Goal: Book appointment/travel/reservation

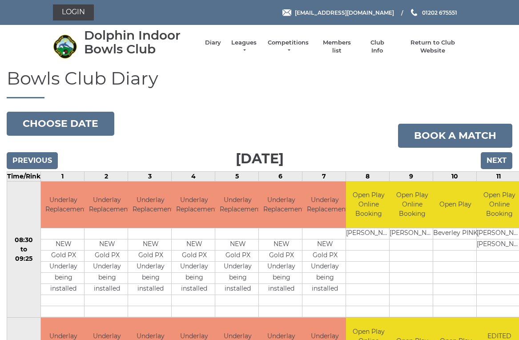
click at [506, 158] on input "Next" at bounding box center [497, 160] width 32 height 17
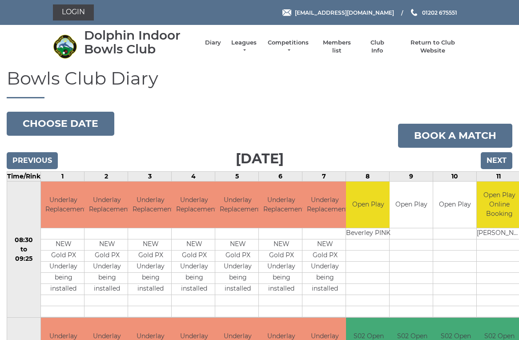
click at [496, 153] on input "Next" at bounding box center [497, 160] width 32 height 17
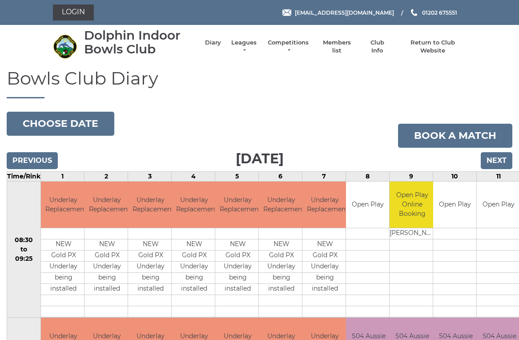
click at [42, 158] on input "Previous" at bounding box center [32, 160] width 51 height 17
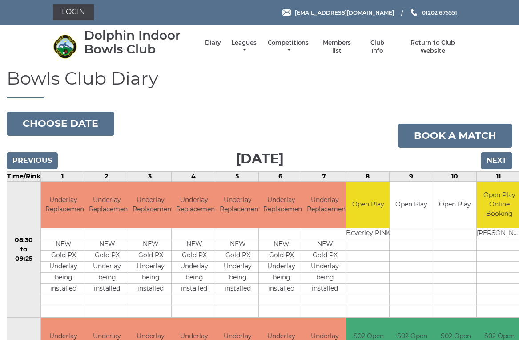
click at [503, 161] on input "Next" at bounding box center [497, 160] width 32 height 17
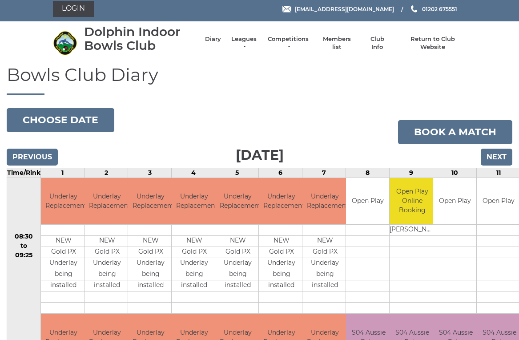
click at [511, 157] on input "Next" at bounding box center [497, 157] width 32 height 17
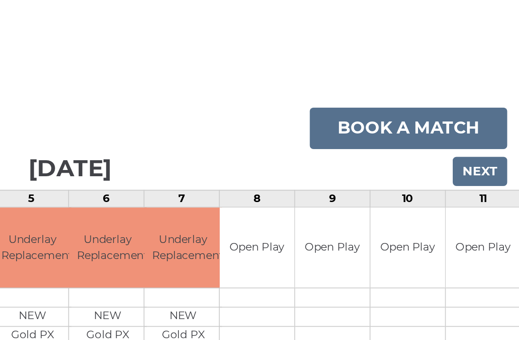
click at [481, 152] on input "Next" at bounding box center [497, 160] width 32 height 17
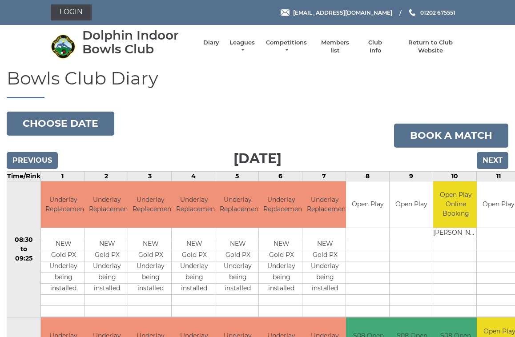
click at [501, 157] on input "Next" at bounding box center [493, 160] width 32 height 17
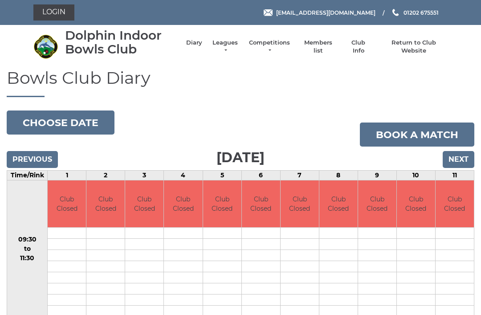
click at [45, 157] on input "Previous" at bounding box center [32, 159] width 51 height 17
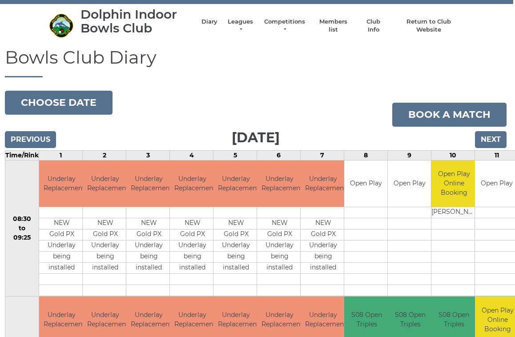
scroll to position [0, 2]
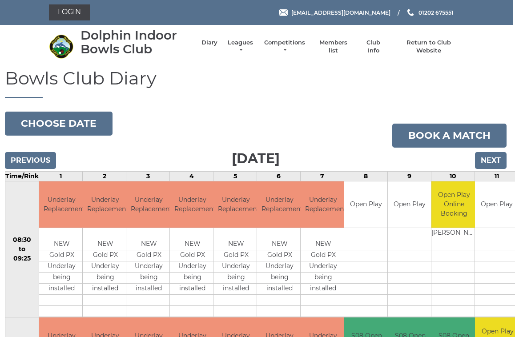
click at [491, 158] on input "Next" at bounding box center [491, 160] width 32 height 17
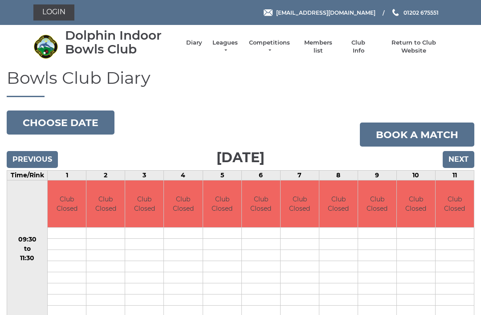
click at [466, 155] on input "Next" at bounding box center [458, 159] width 32 height 17
click at [466, 156] on input "Next" at bounding box center [458, 159] width 32 height 17
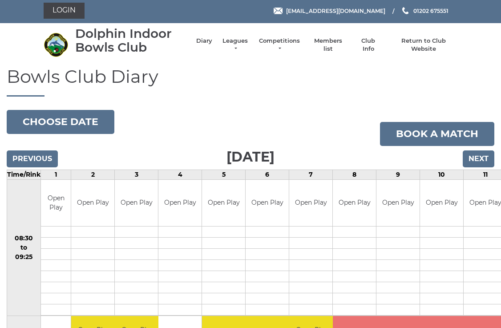
scroll to position [2, 0]
click at [483, 159] on input "Next" at bounding box center [479, 158] width 32 height 17
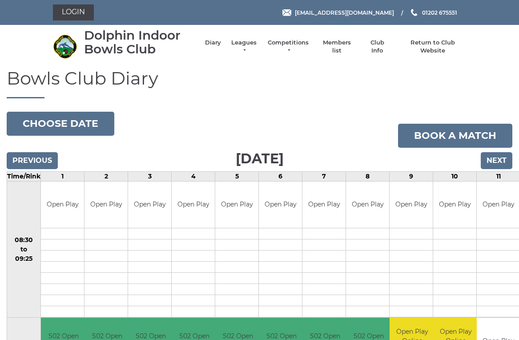
click at [39, 158] on input "Previous" at bounding box center [32, 160] width 51 height 17
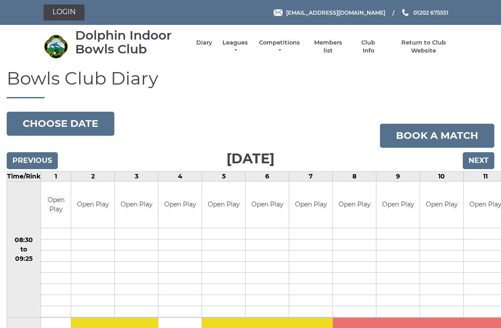
click at [483, 154] on input "Next" at bounding box center [479, 160] width 32 height 17
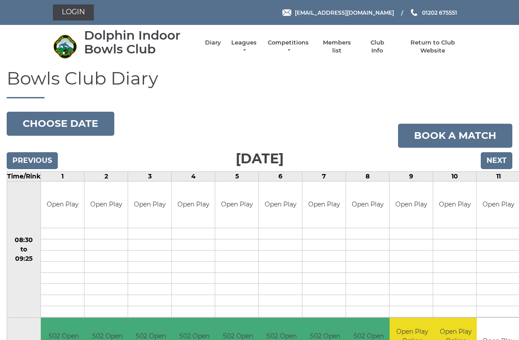
click at [505, 160] on input "Next" at bounding box center [497, 160] width 32 height 17
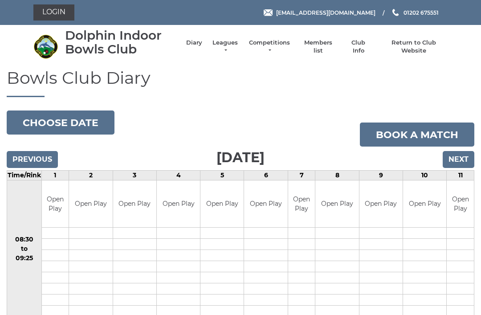
click at [466, 154] on input "Next" at bounding box center [458, 159] width 32 height 17
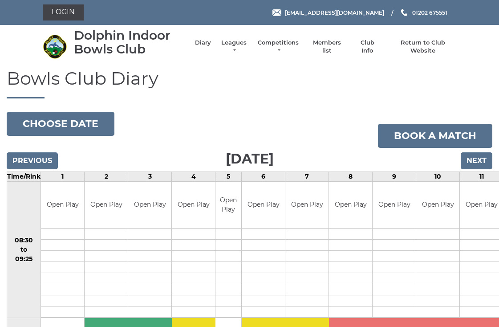
scroll to position [2, 0]
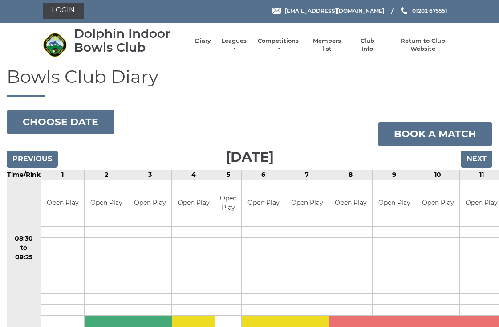
click at [485, 160] on input "Next" at bounding box center [477, 158] width 32 height 17
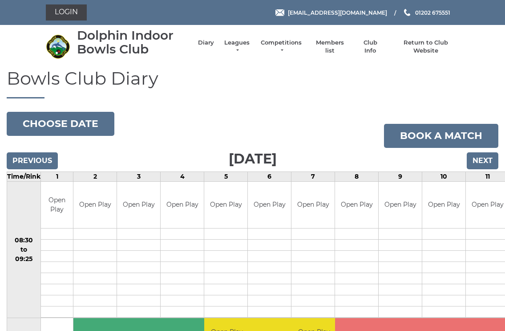
click at [21, 154] on input "Previous" at bounding box center [32, 160] width 51 height 17
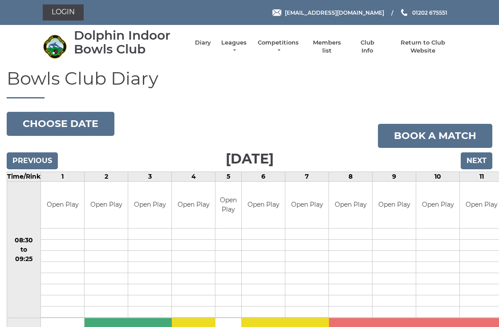
click at [19, 158] on input "Previous" at bounding box center [32, 160] width 51 height 17
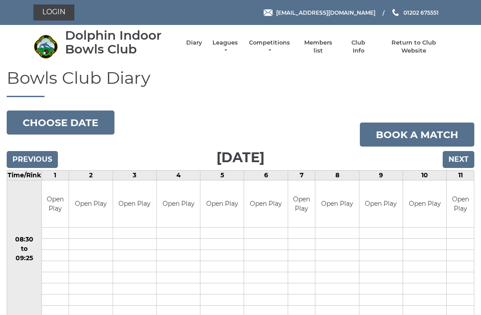
click at [13, 152] on input "Previous" at bounding box center [32, 159] width 51 height 17
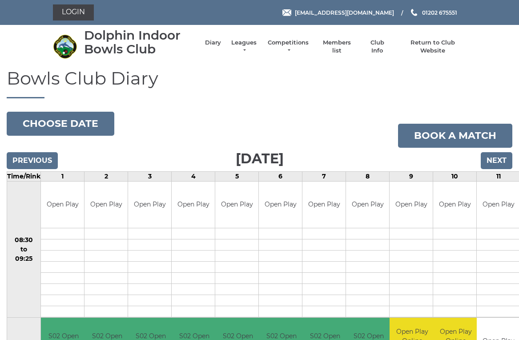
scroll to position [4, 0]
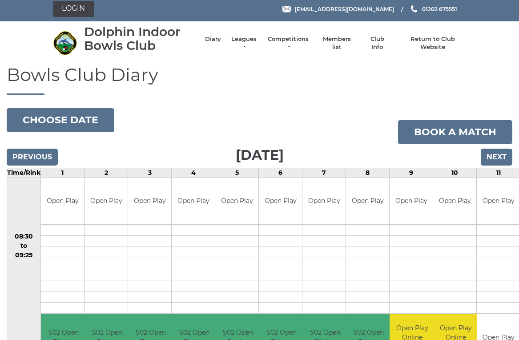
click at [13, 157] on input "Previous" at bounding box center [32, 157] width 51 height 17
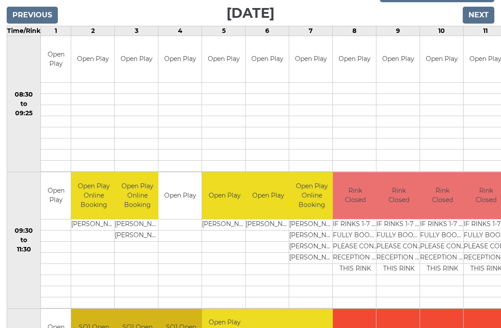
scroll to position [146, 0]
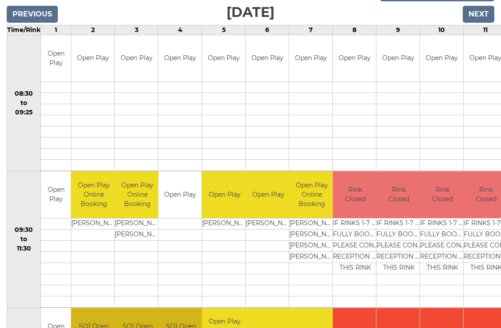
click at [57, 303] on td at bounding box center [56, 301] width 30 height 11
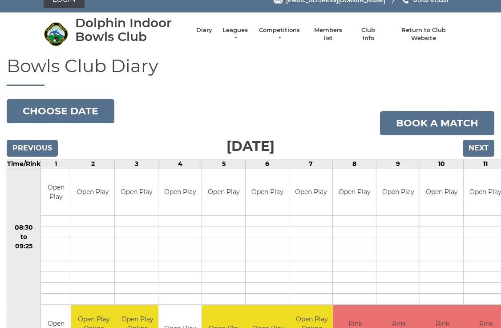
scroll to position [0, 0]
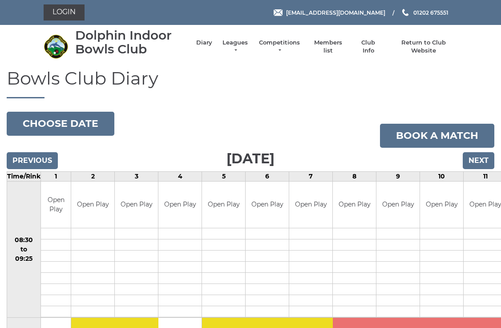
click at [480, 161] on input "Next" at bounding box center [479, 160] width 32 height 17
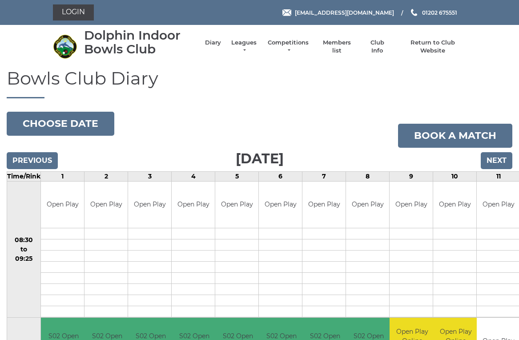
click at [496, 164] on input "Next" at bounding box center [497, 160] width 32 height 17
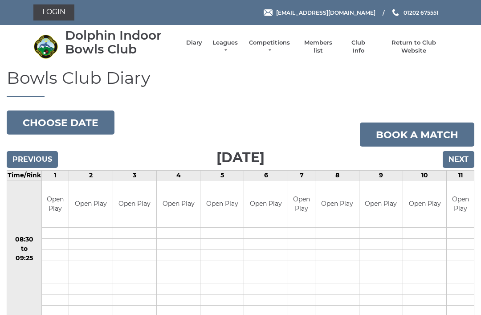
click at [461, 143] on link "Book a match" at bounding box center [417, 134] width 114 height 24
click at [456, 153] on input "Next" at bounding box center [458, 159] width 32 height 17
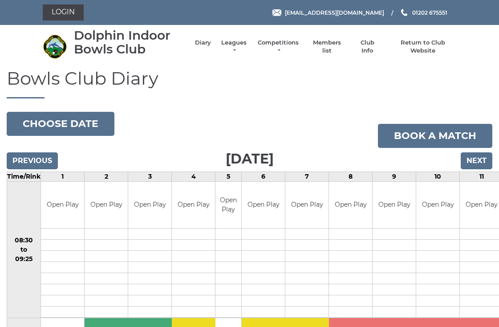
scroll to position [2, 0]
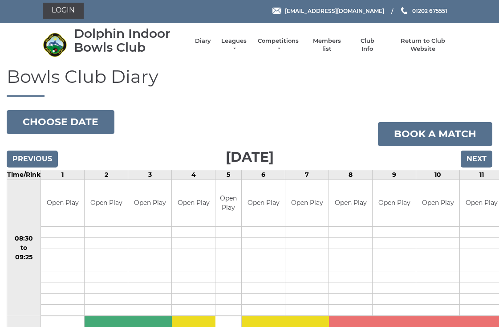
click at [483, 158] on input "Next" at bounding box center [477, 158] width 32 height 17
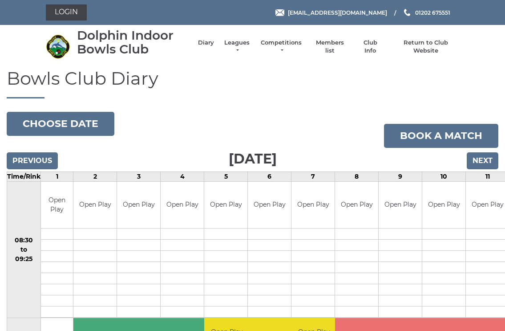
scroll to position [2, 0]
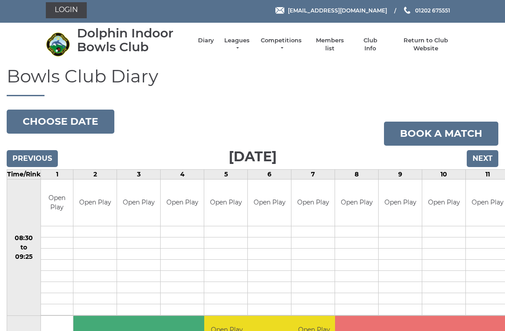
click at [20, 153] on input "Previous" at bounding box center [32, 158] width 51 height 17
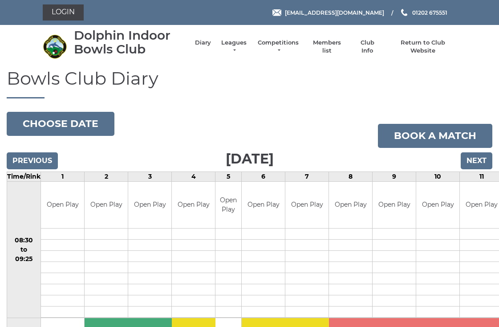
scroll to position [2, 0]
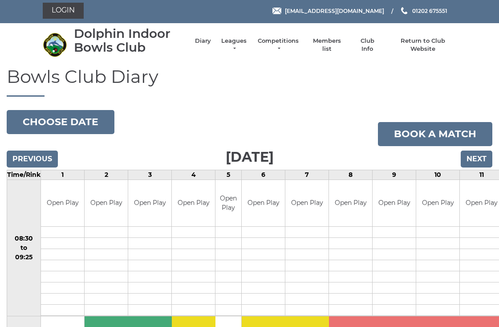
click at [21, 155] on input "Previous" at bounding box center [32, 158] width 51 height 17
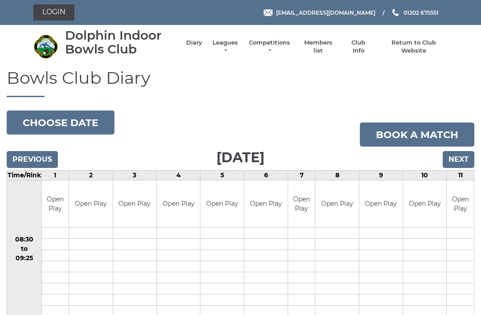
click at [23, 153] on input "Previous" at bounding box center [32, 159] width 51 height 17
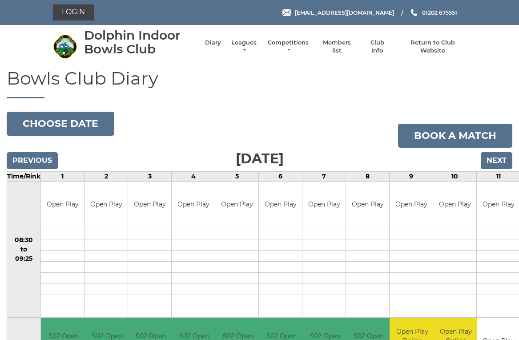
scroll to position [4, 0]
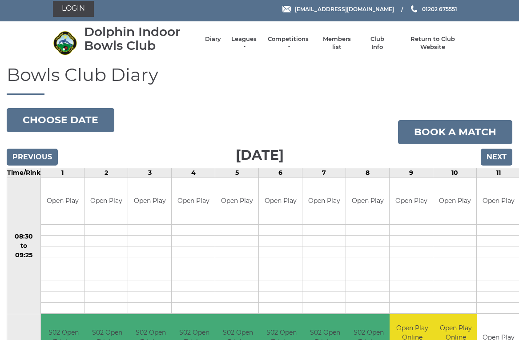
click at [26, 162] on input "Previous" at bounding box center [32, 157] width 51 height 17
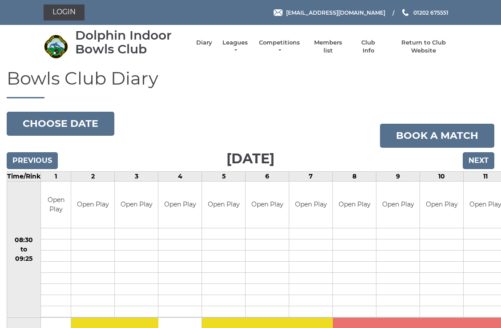
click at [28, 159] on input "Previous" at bounding box center [32, 160] width 51 height 17
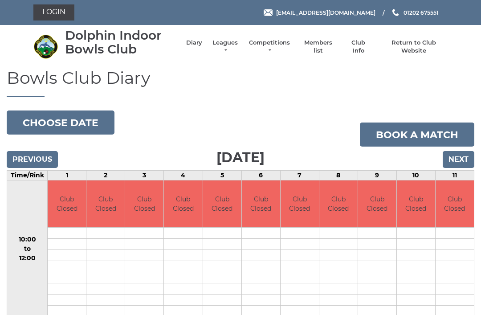
click at [463, 151] on input "Next" at bounding box center [458, 159] width 32 height 17
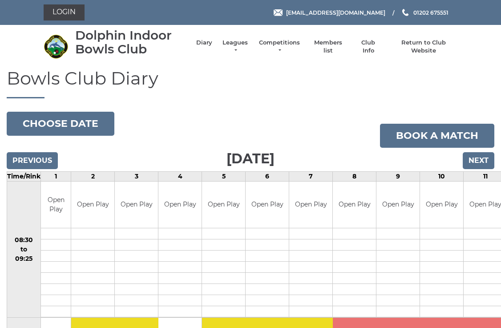
click at [476, 167] on input "Next" at bounding box center [479, 160] width 32 height 17
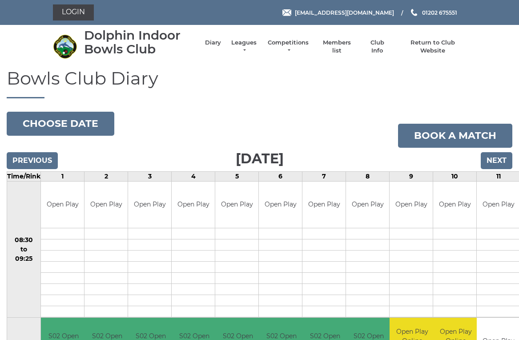
click at [499, 157] on input "Next" at bounding box center [497, 160] width 32 height 17
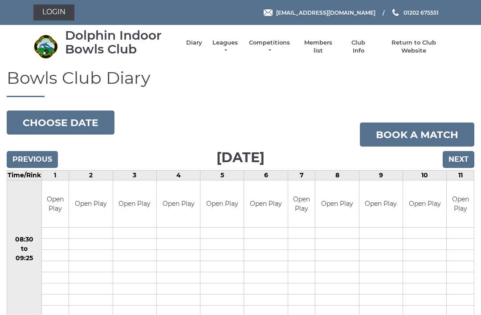
click at [464, 157] on input "Next" at bounding box center [458, 159] width 32 height 17
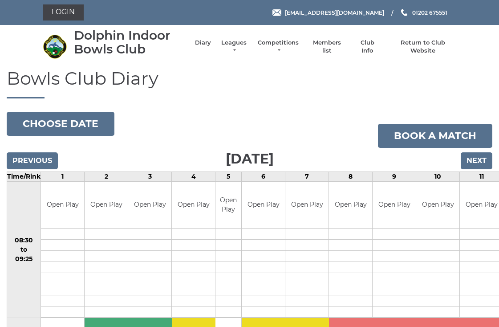
click at [485, 156] on input "Next" at bounding box center [477, 160] width 32 height 17
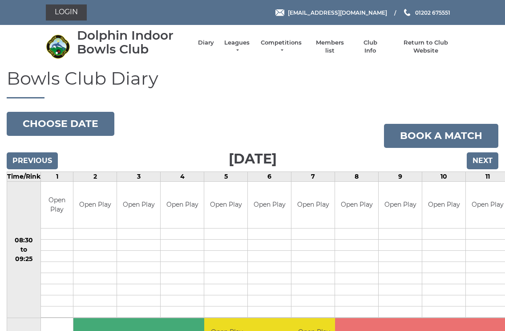
click at [489, 158] on input "Next" at bounding box center [483, 160] width 32 height 17
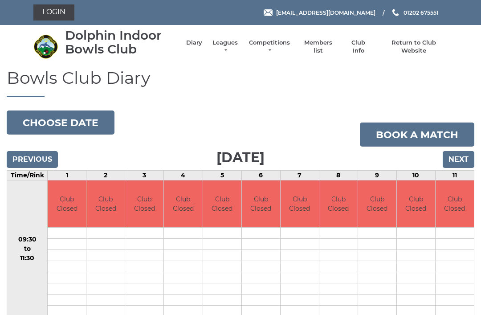
click at [28, 162] on input "Previous" at bounding box center [32, 159] width 51 height 17
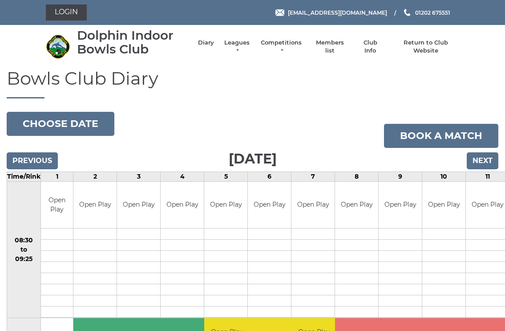
scroll to position [2, 0]
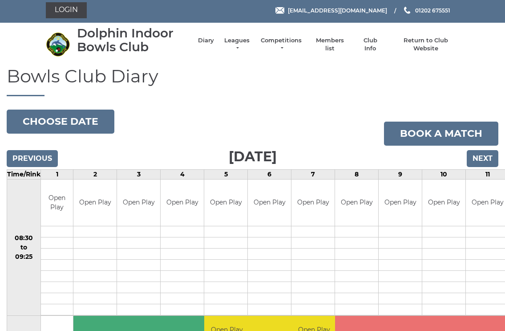
click at [14, 158] on input "Previous" at bounding box center [32, 158] width 51 height 17
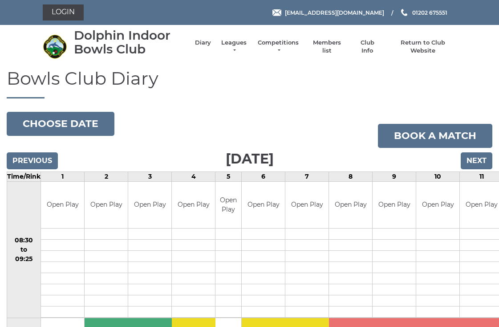
click at [23, 156] on input "Previous" at bounding box center [32, 160] width 51 height 17
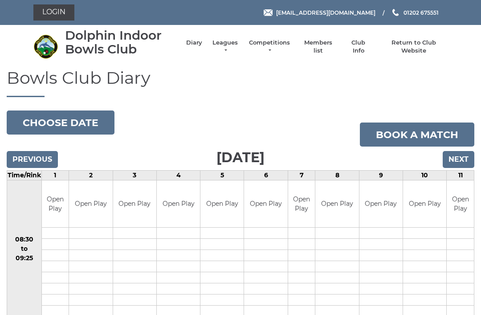
click at [23, 154] on input "Previous" at bounding box center [32, 159] width 51 height 17
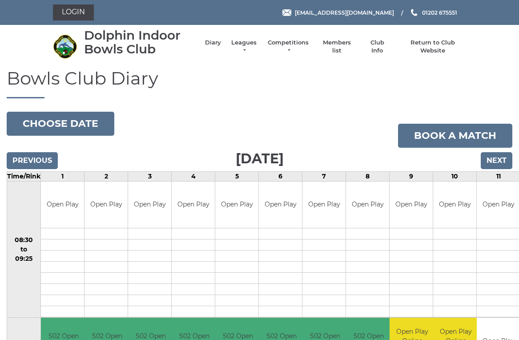
scroll to position [4, 0]
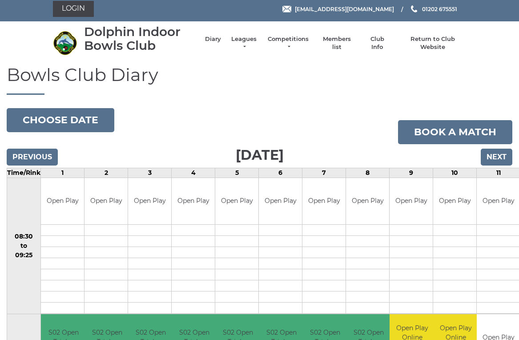
click at [21, 163] on input "Previous" at bounding box center [32, 157] width 51 height 17
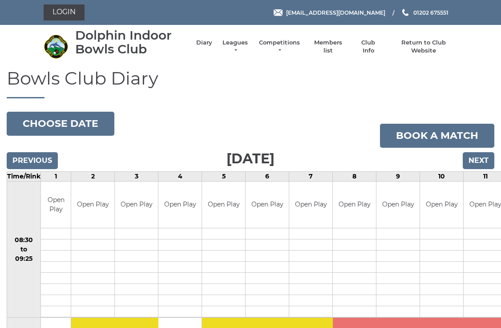
scroll to position [2, 0]
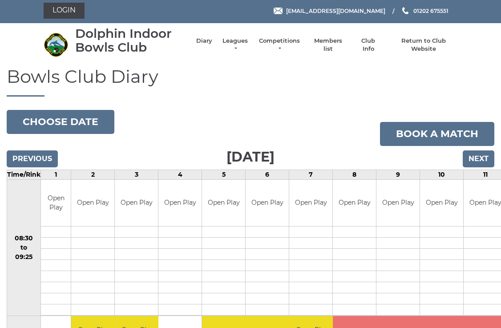
click at [15, 159] on input "Previous" at bounding box center [32, 158] width 51 height 17
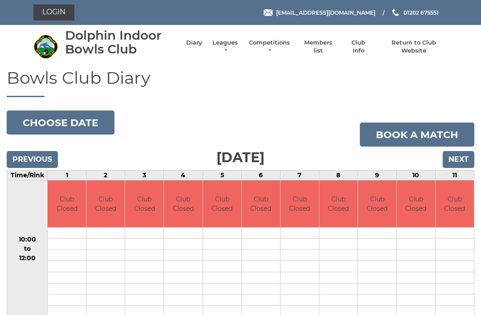
click at [16, 157] on input "Previous" at bounding box center [32, 159] width 51 height 17
click at [23, 158] on input "Previous" at bounding box center [32, 159] width 51 height 17
